Goal: Task Accomplishment & Management: Use online tool/utility

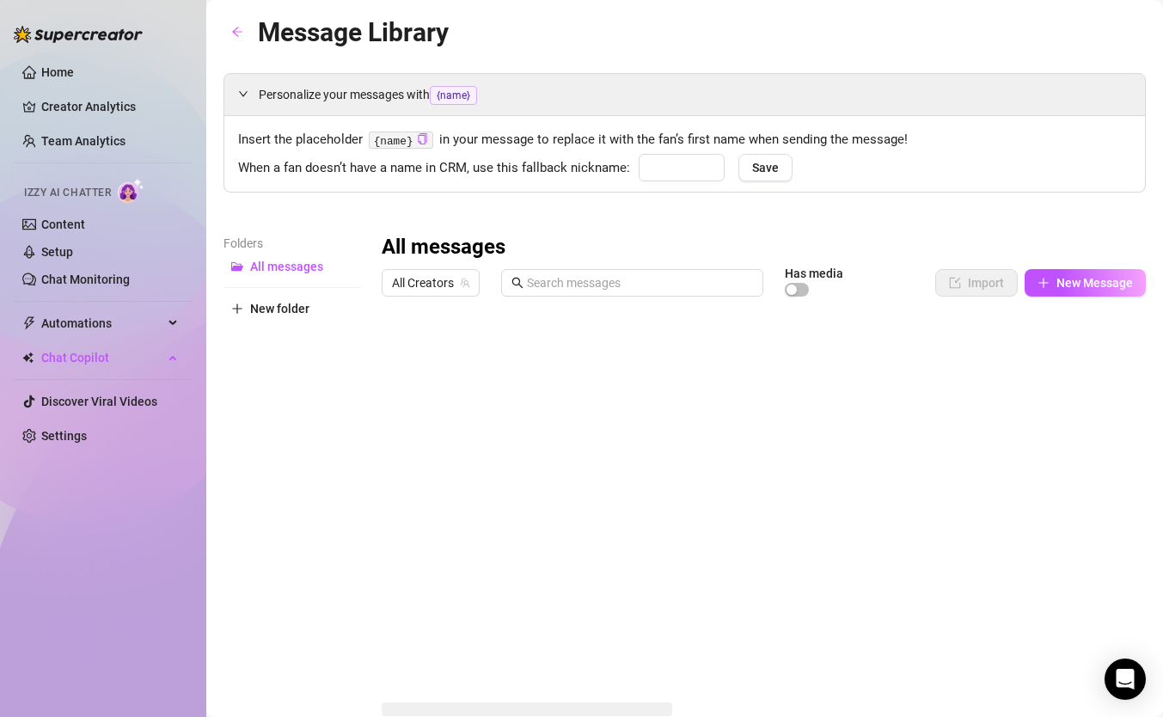
type input "babe"
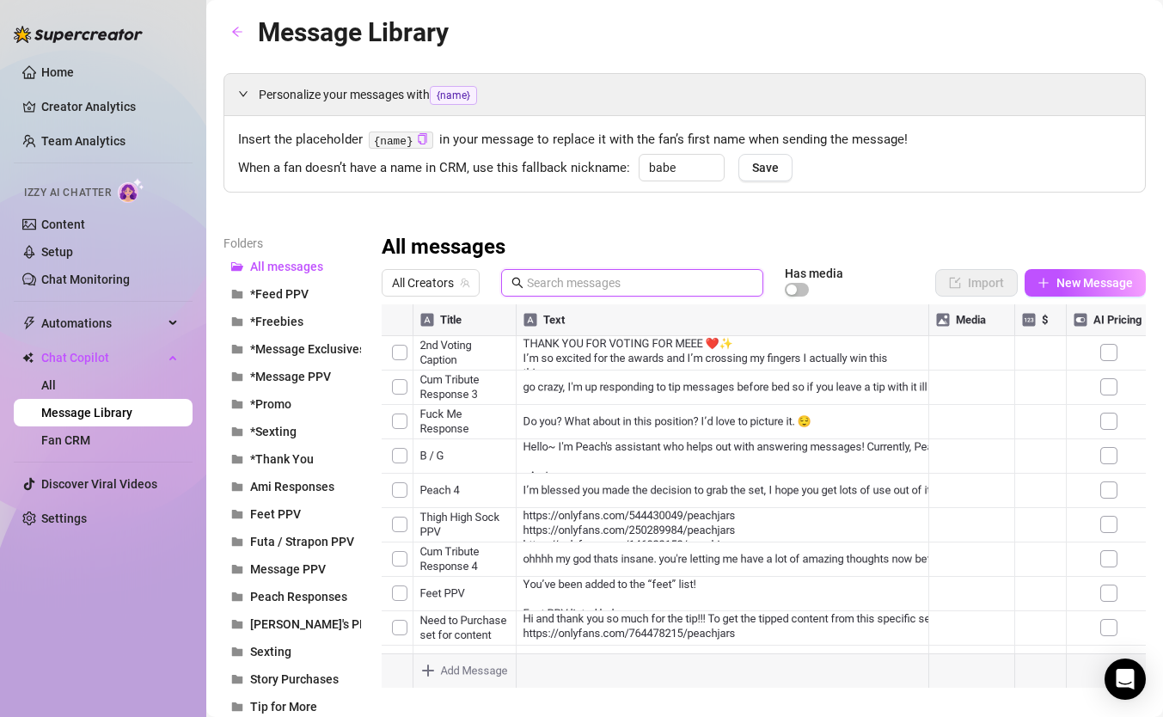
click at [560, 282] on input "text" at bounding box center [640, 282] width 226 height 19
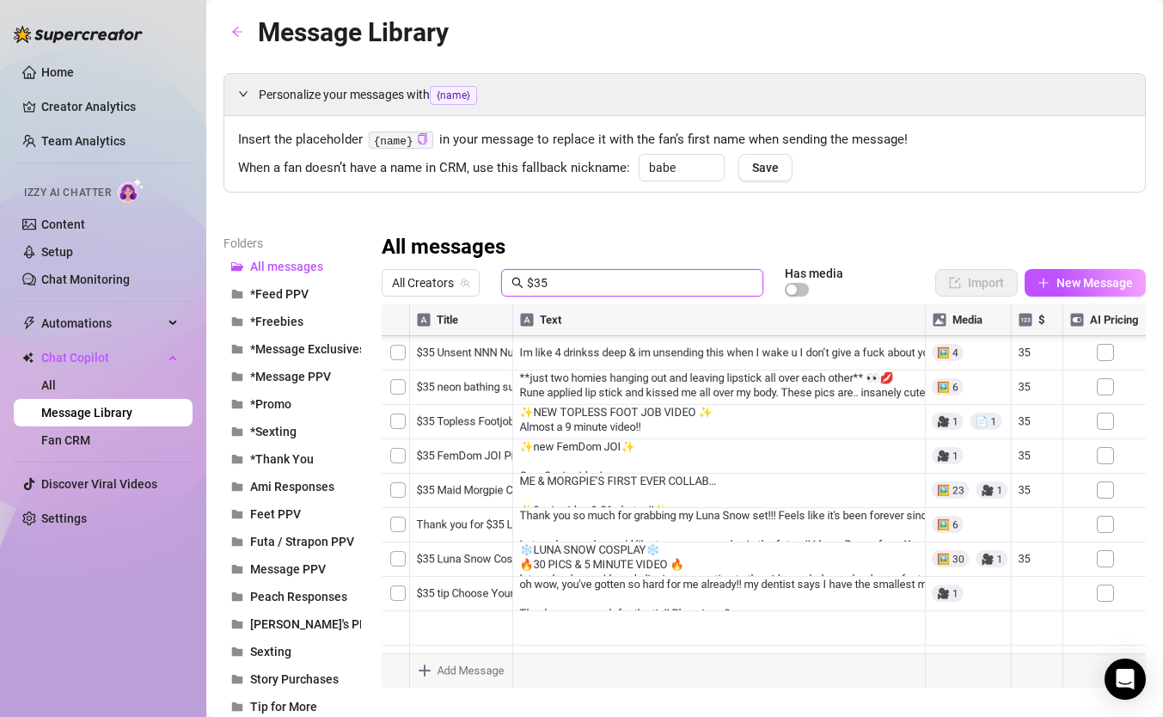
scroll to position [172, 0]
click at [398, 598] on div at bounding box center [764, 495] width 764 height 383
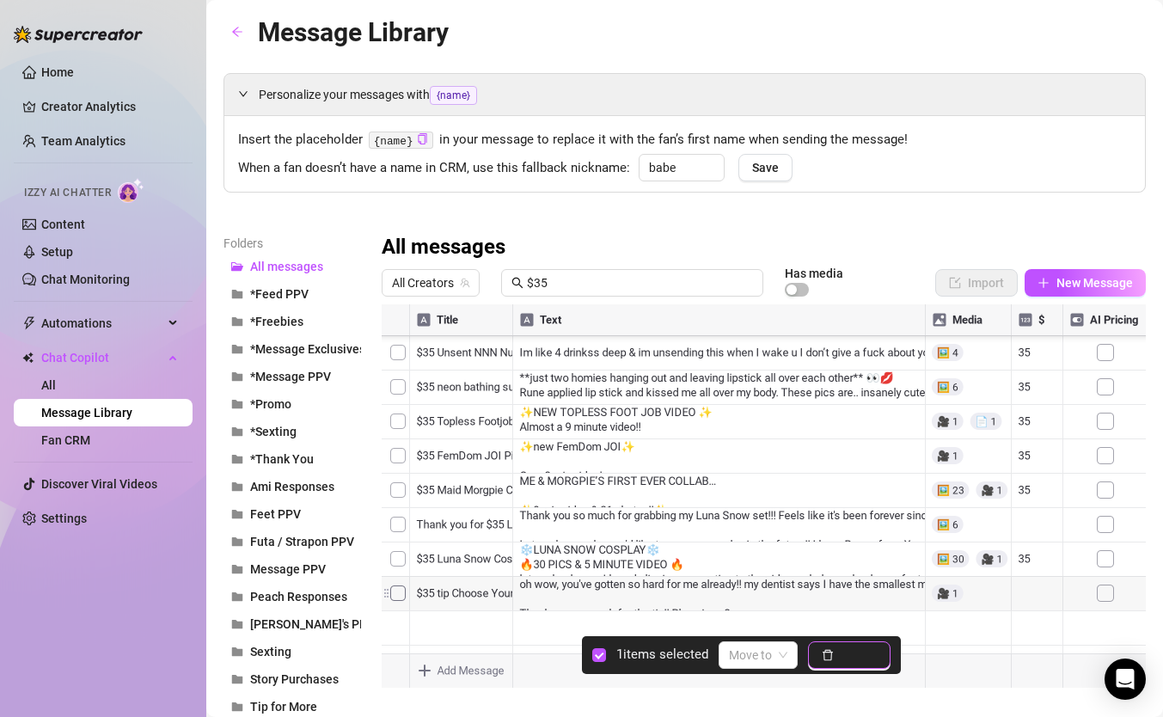
click at [836, 651] on button "Delete" at bounding box center [849, 655] width 83 height 28
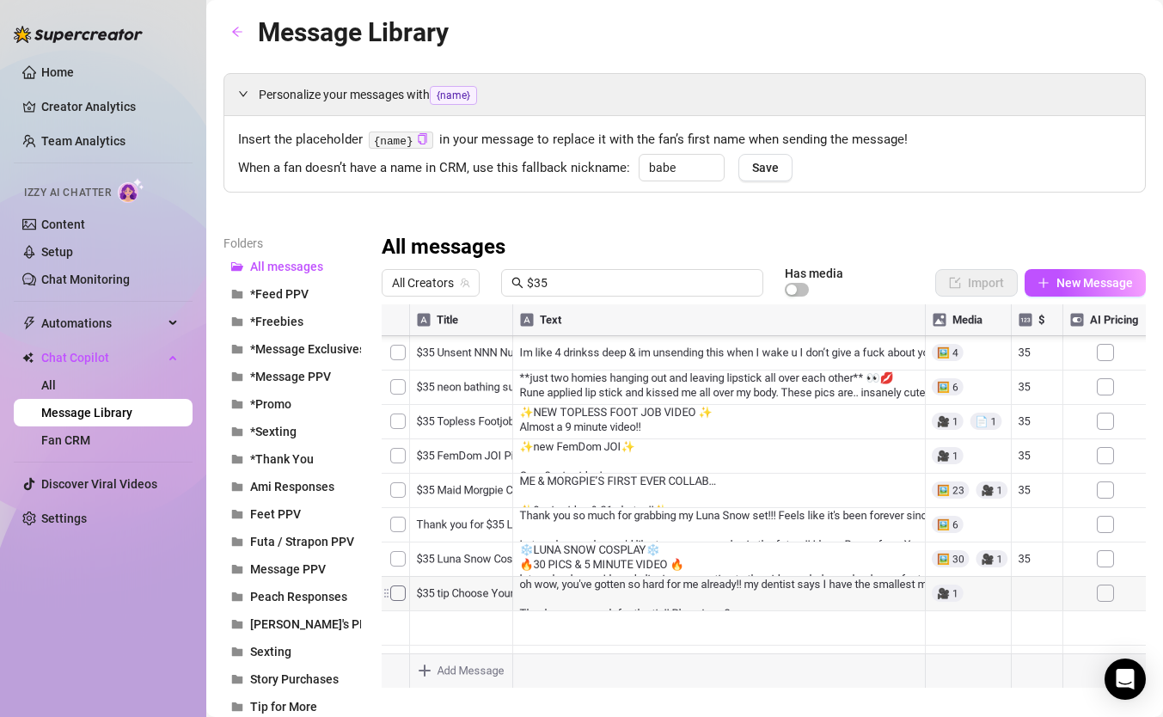
scroll to position [125, 0]
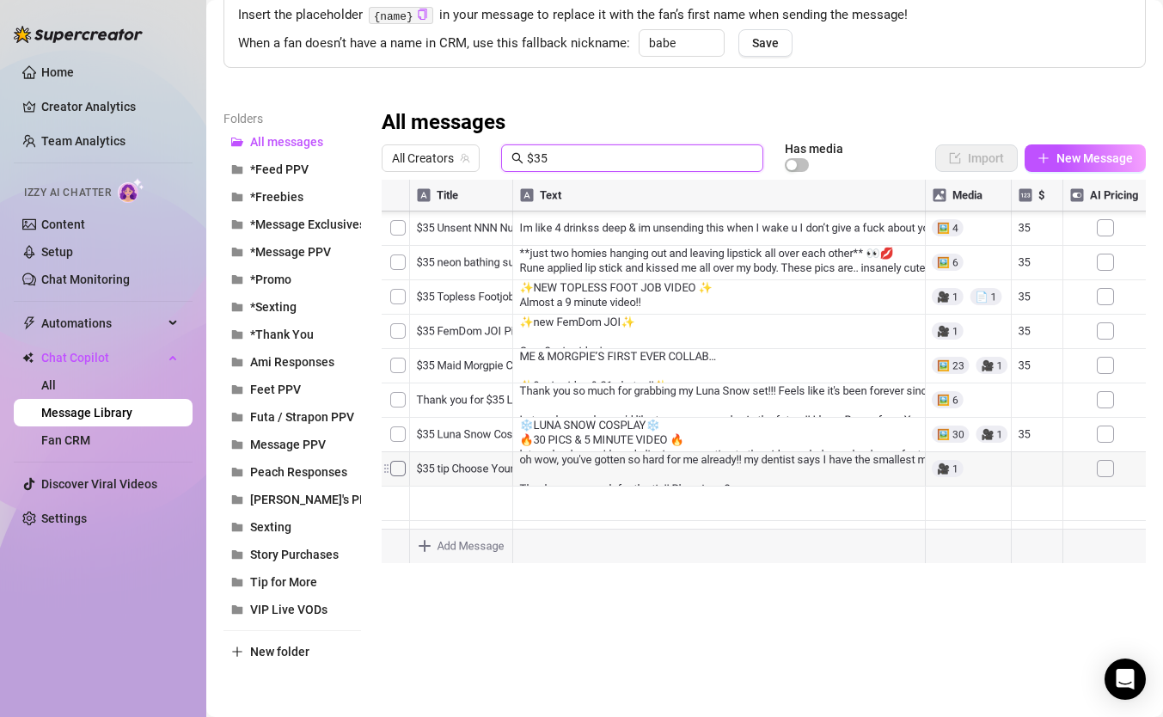
click at [566, 156] on input "$35" at bounding box center [640, 158] width 226 height 19
click at [563, 467] on div at bounding box center [764, 371] width 764 height 383
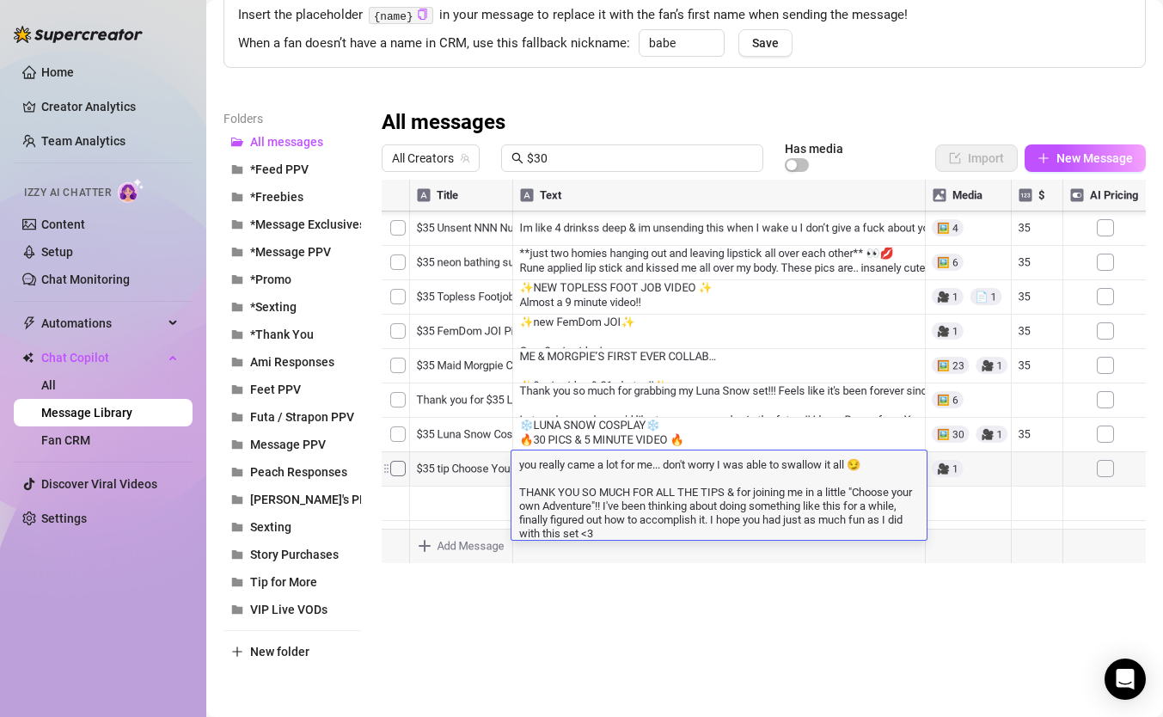
click at [521, 486] on textarea "you really came a lot for me... don't worry I was able to swallow it all 😏 THAN…" at bounding box center [718, 498] width 415 height 84
drag, startPoint x: 521, startPoint y: 486, endPoint x: 655, endPoint y: 532, distance: 141.9
click at [656, 532] on textarea "you really came a lot for me... don't worry I was able to swallow it all 😏 THAN…" at bounding box center [718, 498] width 415 height 84
click at [558, 150] on input "$30" at bounding box center [640, 158] width 226 height 19
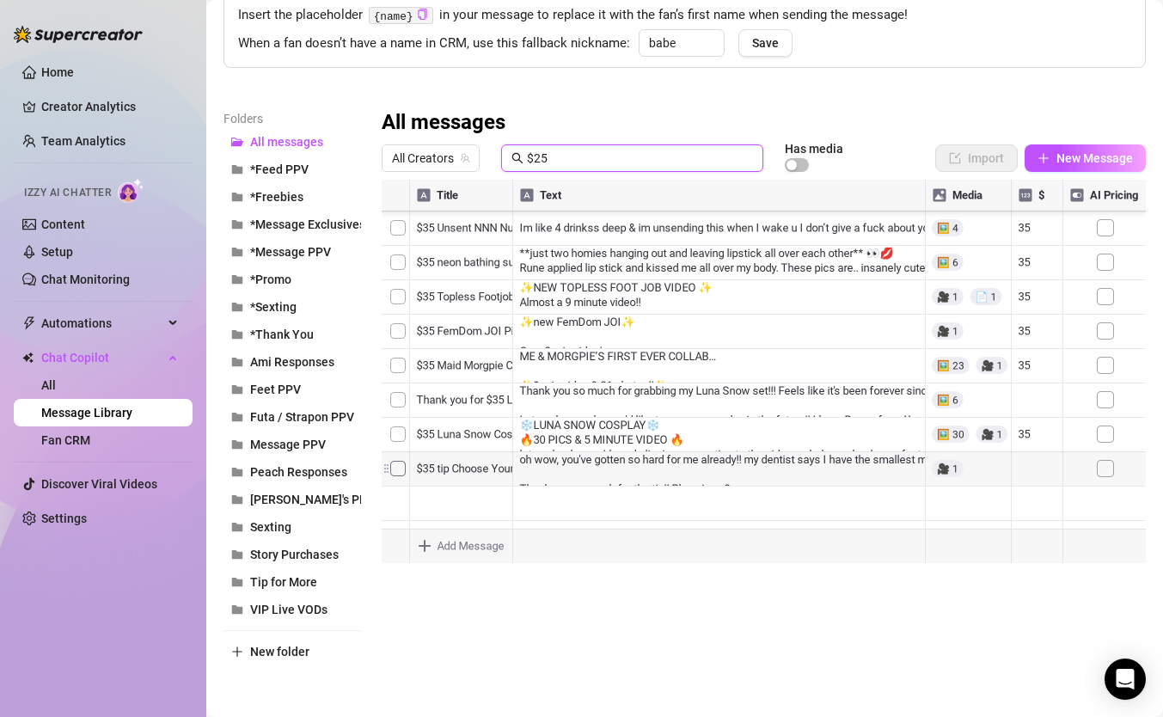
scroll to position [928, 0]
click at [554, 159] on input "$25" at bounding box center [640, 158] width 226 height 19
type input "$30"
click at [571, 469] on div at bounding box center [764, 371] width 764 height 383
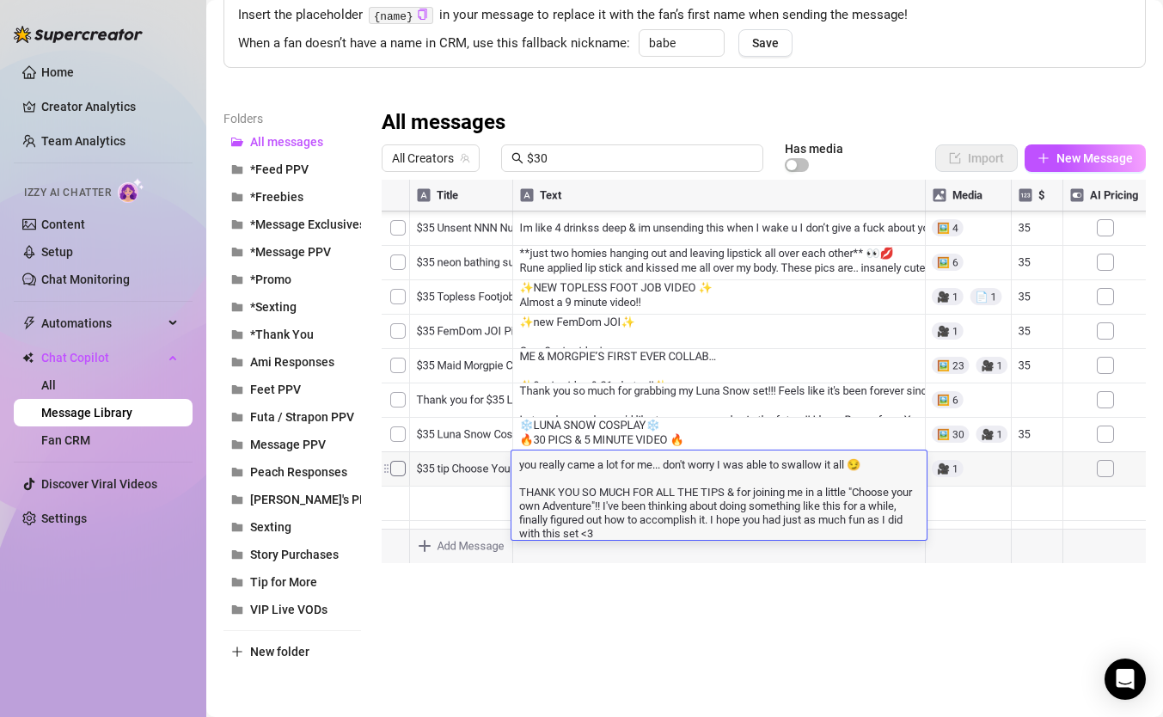
click at [571, 469] on textarea "you really came a lot for me... don't worry I was able to swallow it all 😏 THAN…" at bounding box center [718, 498] width 415 height 84
click at [517, 488] on textarea "you really came a lot for me... don't worry I was able to swallow it all 😏 THAN…" at bounding box center [718, 498] width 415 height 84
drag, startPoint x: 517, startPoint y: 488, endPoint x: 623, endPoint y: 534, distance: 115.9
click at [623, 534] on textarea "you really came a lot for me... don't worry I was able to swallow it all 😏 THAN…" at bounding box center [718, 498] width 415 height 84
